Goal: Task Accomplishment & Management: Manage account settings

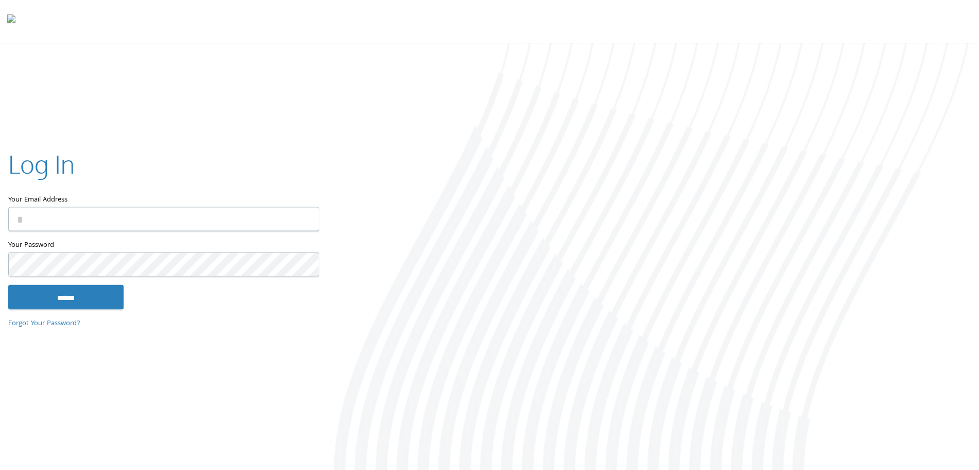
click at [145, 220] on input "Your Email Address" at bounding box center [163, 219] width 311 height 24
type input "**********"
click at [70, 291] on input "******" at bounding box center [65, 297] width 115 height 25
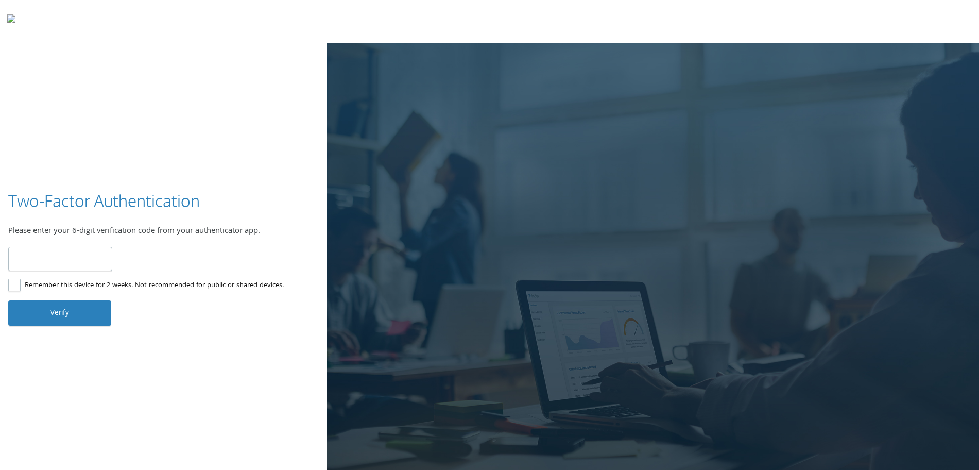
type input "******"
